Goal: Find specific page/section: Find specific page/section

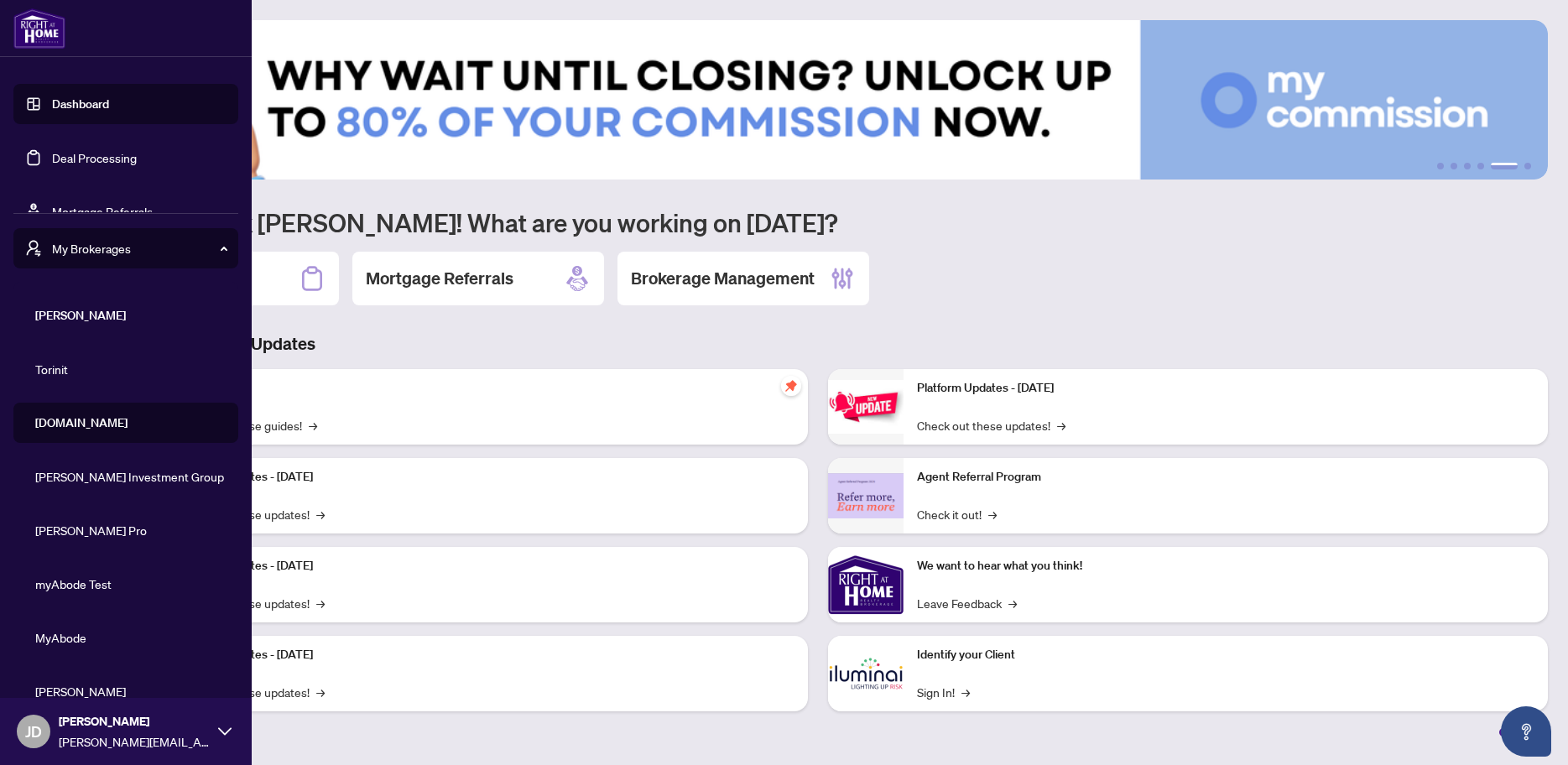
click at [178, 254] on span "My Brokerages" at bounding box center [139, 247] width 175 height 18
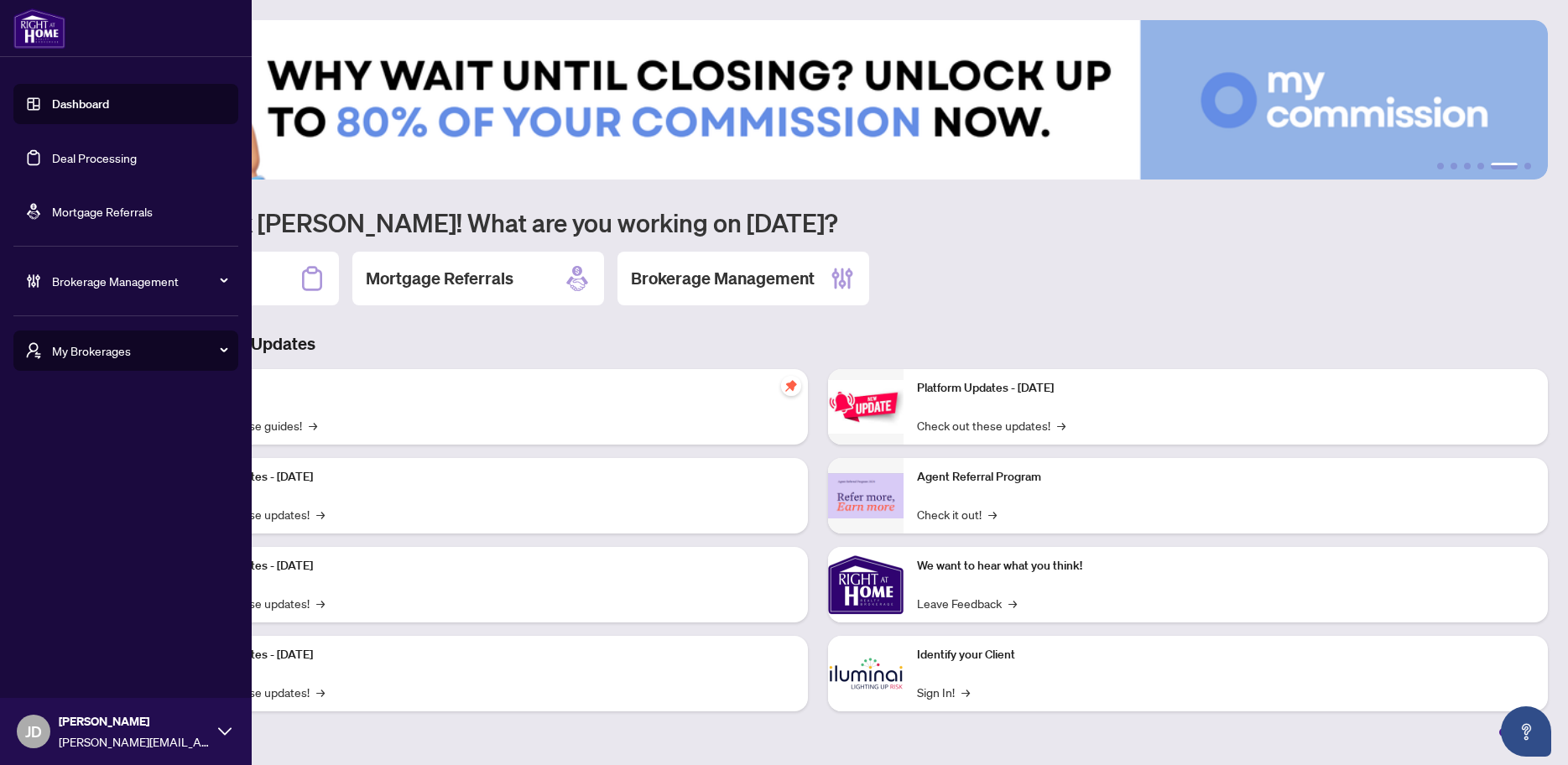
click at [103, 282] on span "Brokerage Management" at bounding box center [139, 280] width 175 height 18
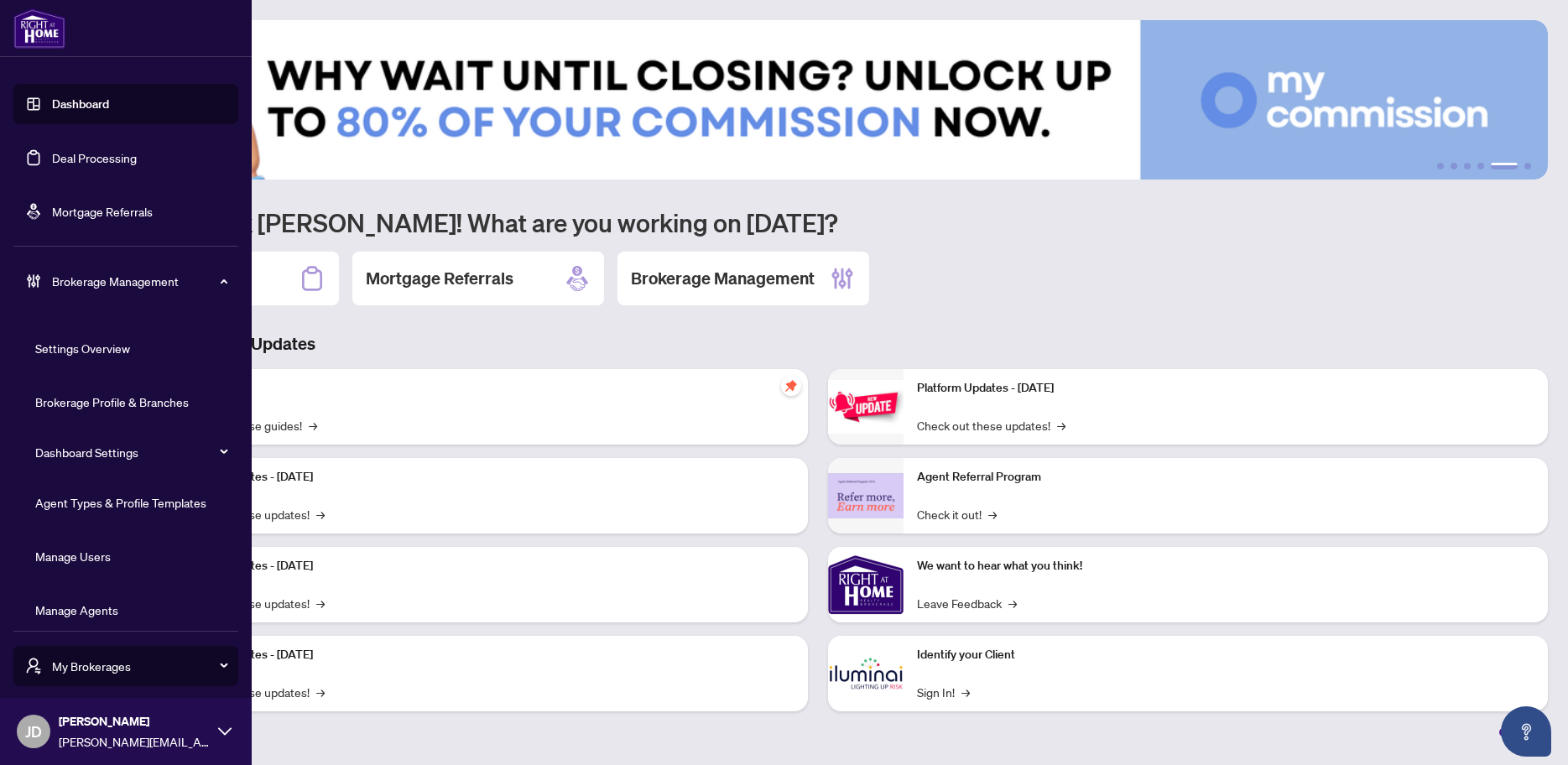
click at [104, 281] on span "Brokerage Management" at bounding box center [139, 280] width 175 height 18
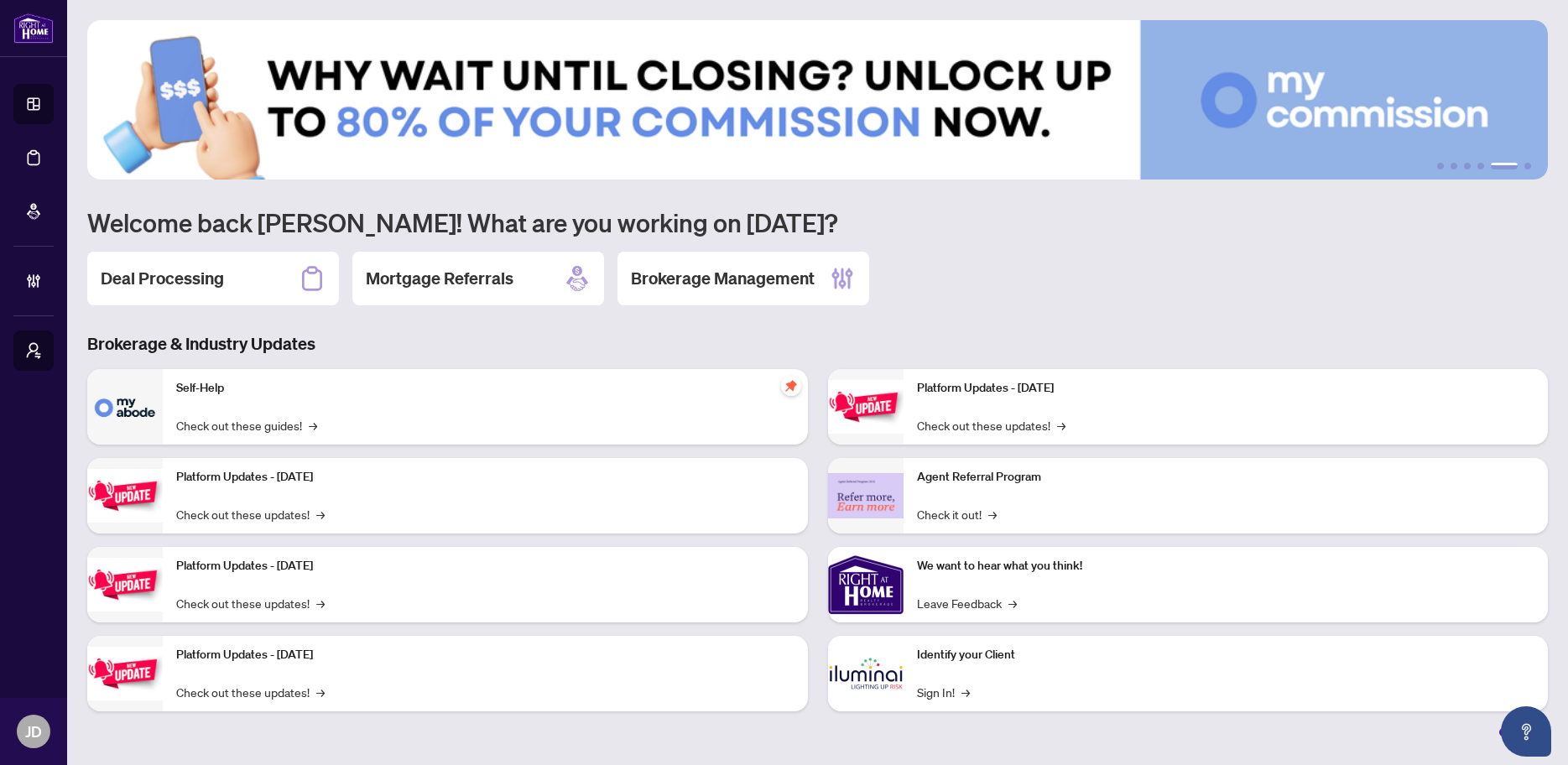
click at [198, 287] on h2 "Deal Processing" at bounding box center [162, 278] width 123 height 23
